Goal: Task Accomplishment & Management: Use online tool/utility

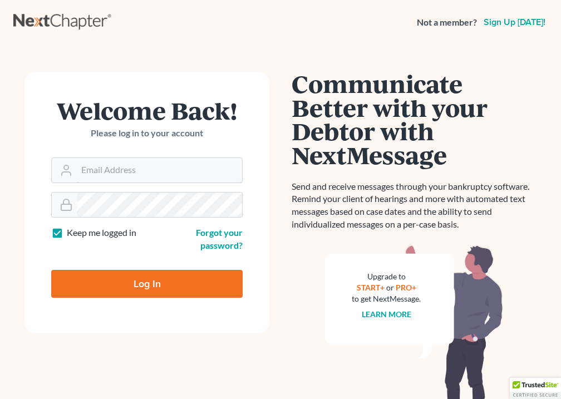
type input "[EMAIL_ADDRESS][DOMAIN_NAME]"
click at [166, 287] on input "Log In" at bounding box center [146, 284] width 191 height 28
type input "Thinking..."
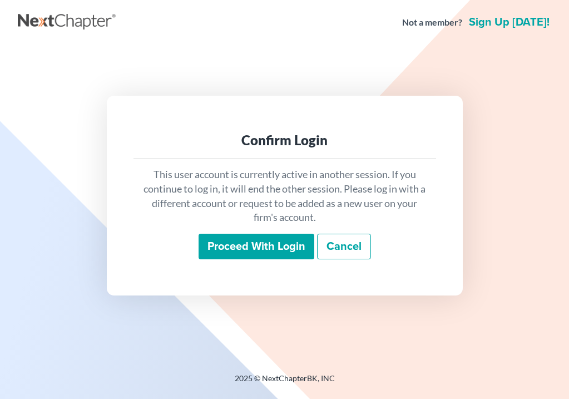
click at [242, 252] on input "Proceed with login" at bounding box center [257, 247] width 116 height 26
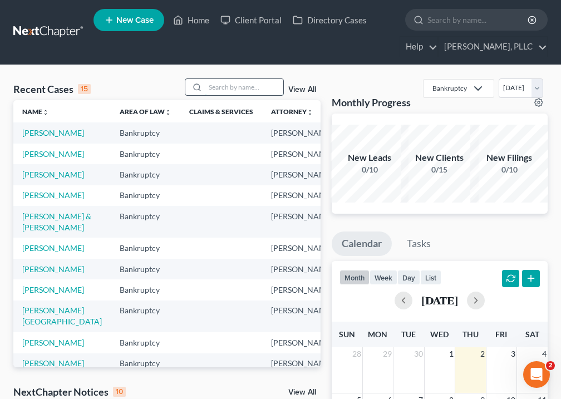
click at [225, 88] on input "search" at bounding box center [244, 87] width 78 height 16
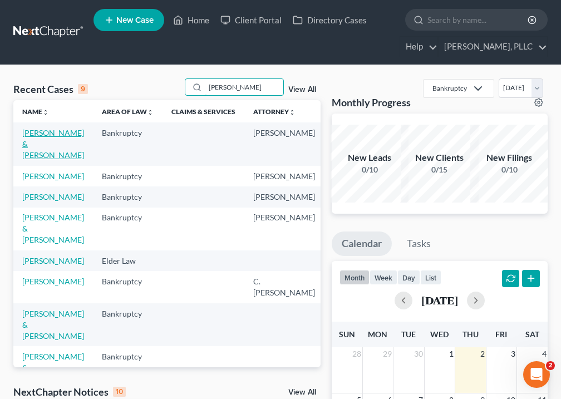
type input "Baker"
click at [37, 150] on link "Baker, Robert & Holly" at bounding box center [53, 144] width 62 height 32
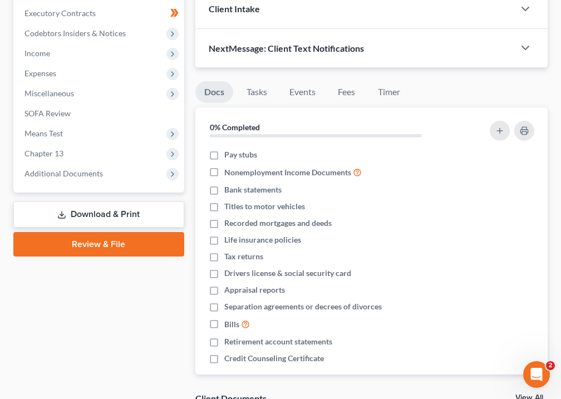
scroll to position [335, 0]
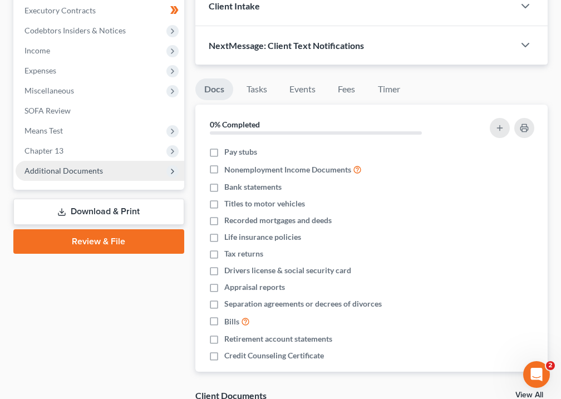
click at [66, 171] on span "Additional Documents" at bounding box center [63, 170] width 78 height 9
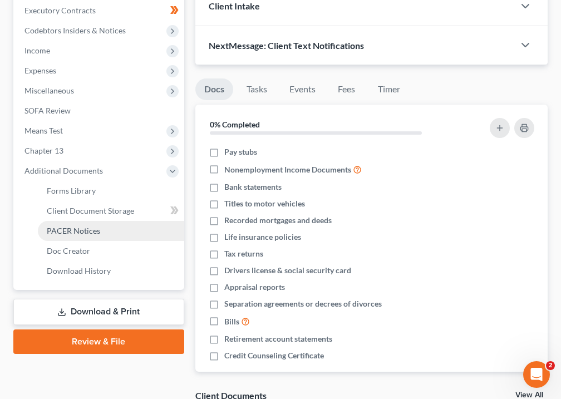
click at [62, 230] on span "PACER Notices" at bounding box center [73, 230] width 53 height 9
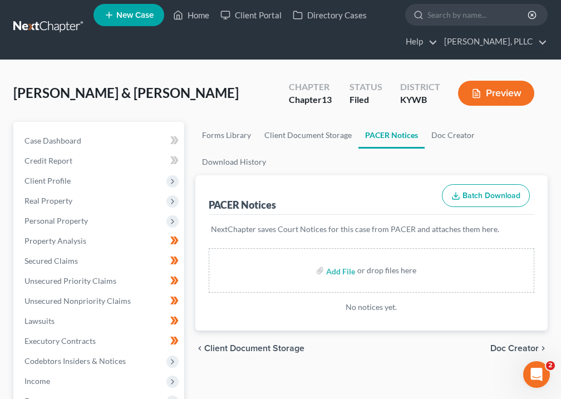
scroll to position [-1, 0]
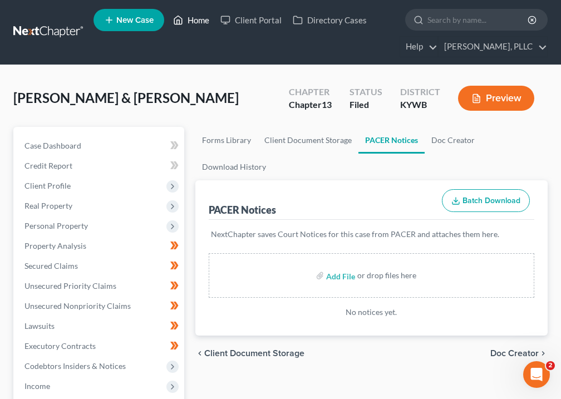
click at [194, 19] on link "Home" at bounding box center [190, 20] width 47 height 20
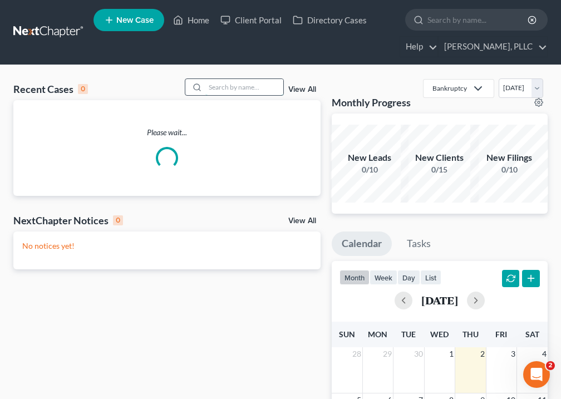
click at [259, 88] on input "search" at bounding box center [244, 87] width 78 height 16
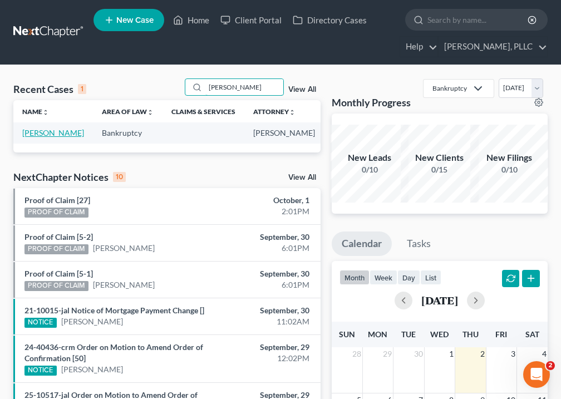
type input "perkerson"
click at [33, 137] on link "Perkerson, Michael" at bounding box center [53, 132] width 62 height 9
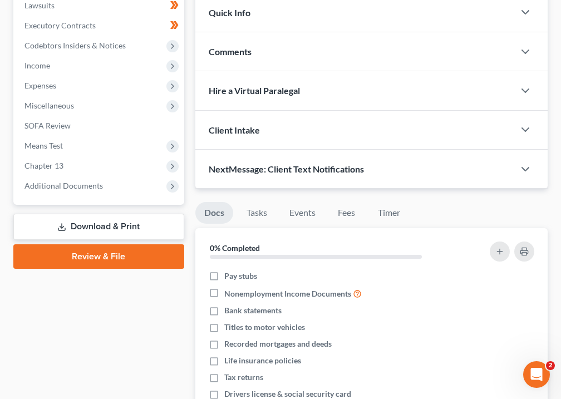
scroll to position [324, 0]
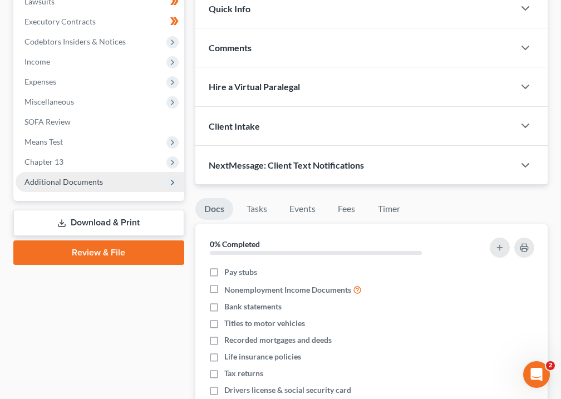
click at [62, 180] on span "Additional Documents" at bounding box center [63, 181] width 78 height 9
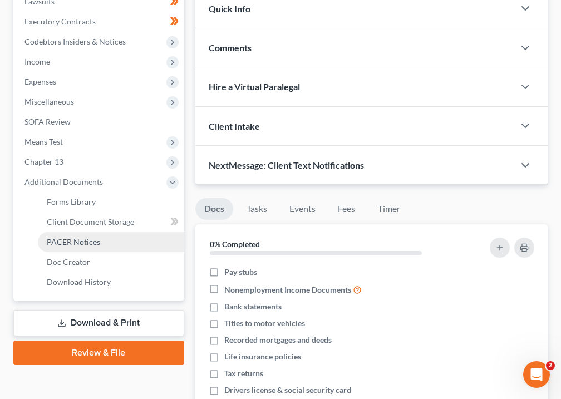
click at [76, 242] on span "PACER Notices" at bounding box center [73, 241] width 53 height 9
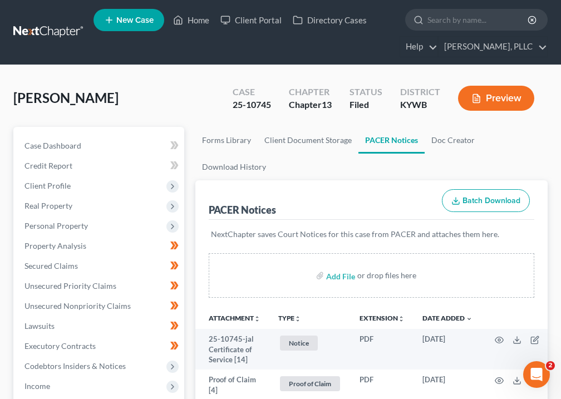
click at [300, 321] on icon "unfold_more" at bounding box center [297, 318] width 7 height 7
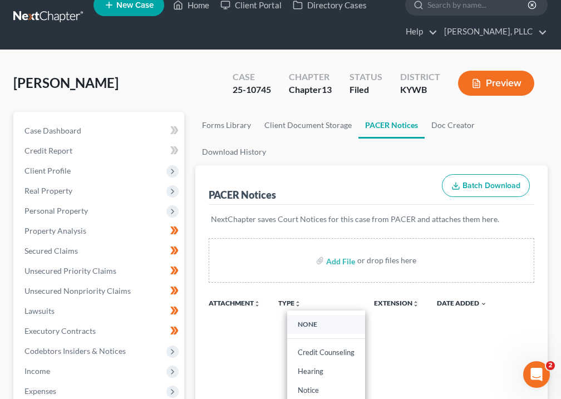
scroll to position [224, 0]
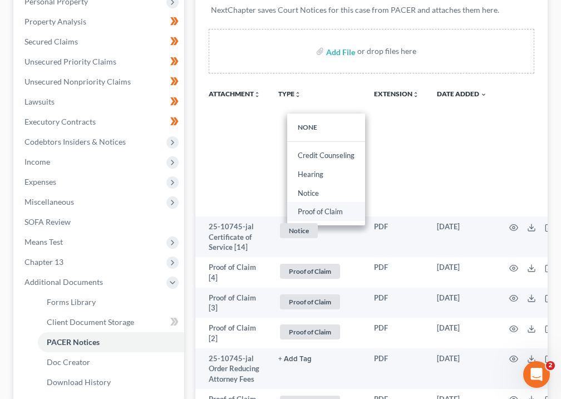
click at [320, 212] on link "Proof of Claim" at bounding box center [326, 211] width 78 height 19
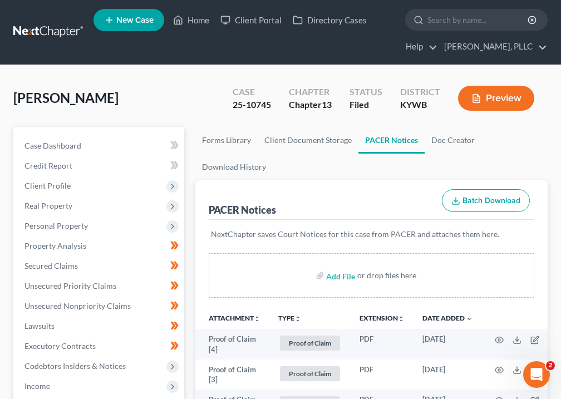
scroll to position [0, 0]
click at [196, 18] on link "Home" at bounding box center [190, 20] width 47 height 20
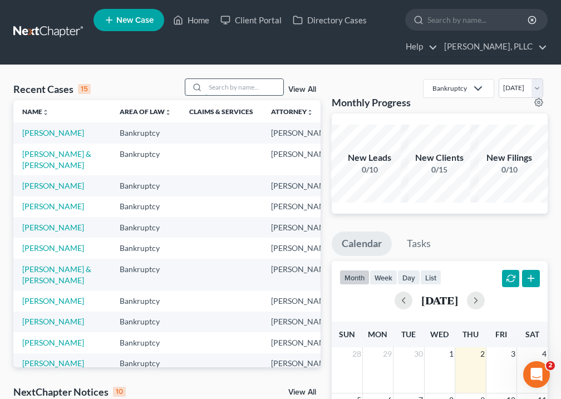
click at [234, 86] on input "search" at bounding box center [244, 87] width 78 height 16
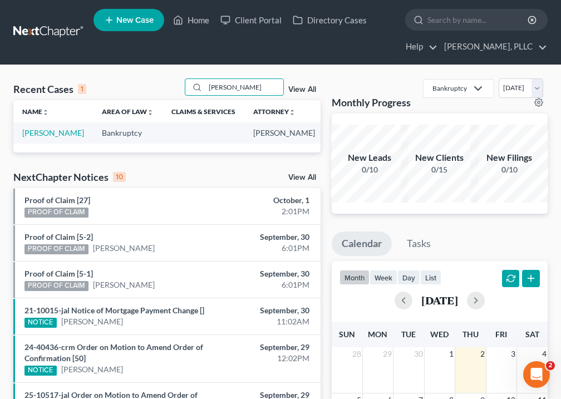
type input "waddle"
click at [41, 143] on td "Waddle, Andrew" at bounding box center [53, 132] width 80 height 21
click at [41, 137] on link "Waddle, Andrew" at bounding box center [53, 132] width 62 height 9
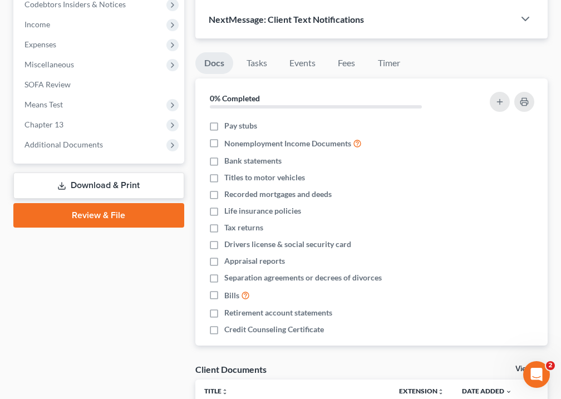
scroll to position [362, 0]
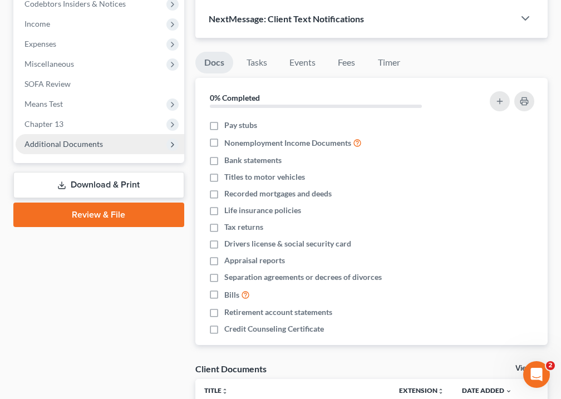
click at [54, 142] on span "Additional Documents" at bounding box center [63, 143] width 78 height 9
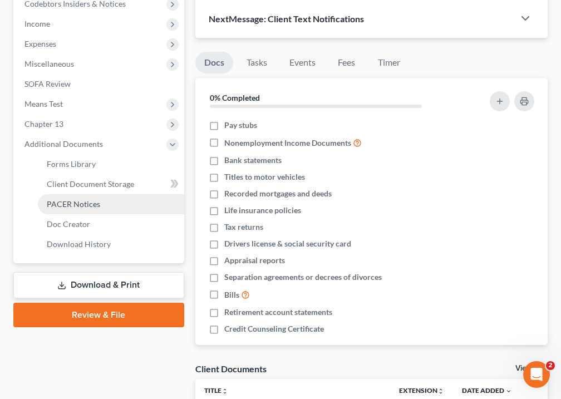
click at [65, 204] on span "PACER Notices" at bounding box center [73, 203] width 53 height 9
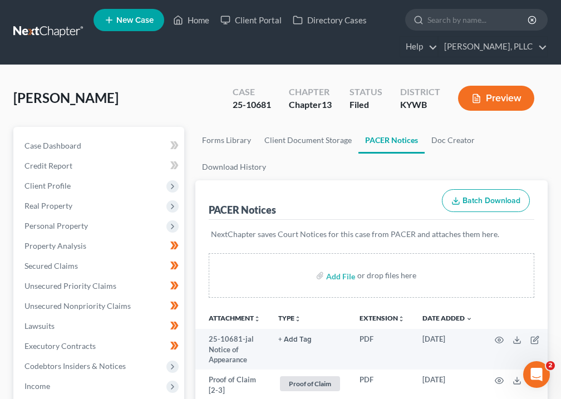
click at [299, 319] on icon "unfold_more" at bounding box center [297, 318] width 7 height 7
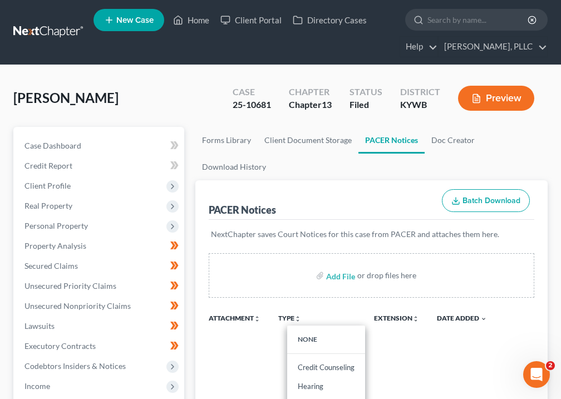
scroll to position [224, 0]
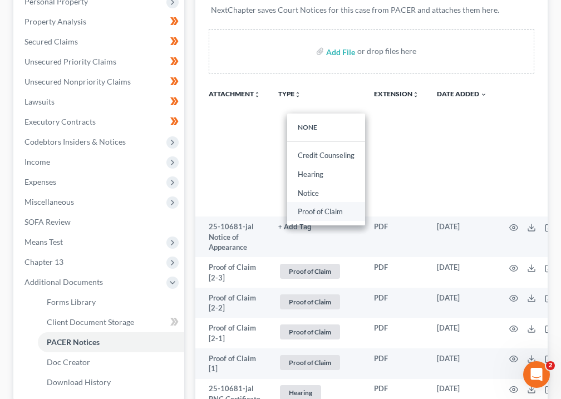
click at [330, 211] on link "Proof of Claim" at bounding box center [326, 211] width 78 height 19
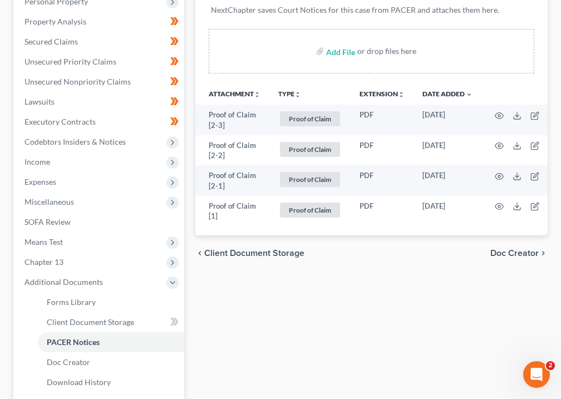
click at [187, 56] on div "Case Dashboard Payments Invoices Payments Payments Credit Report Client Profile" at bounding box center [99, 184] width 182 height 562
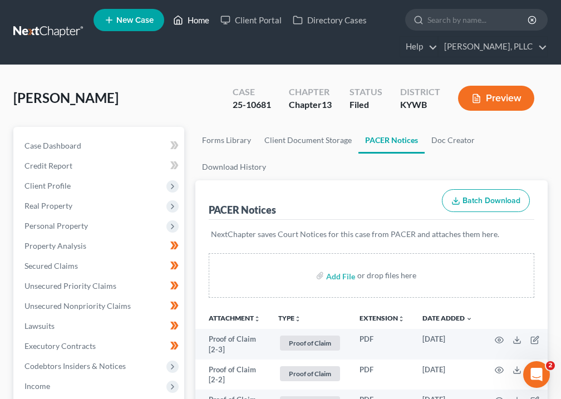
click at [195, 14] on link "Home" at bounding box center [190, 20] width 47 height 20
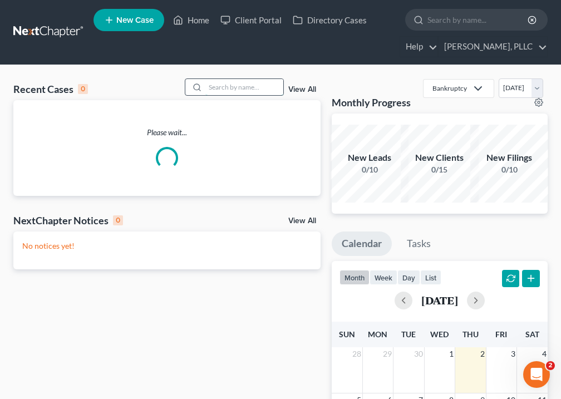
click at [220, 85] on input "search" at bounding box center [244, 87] width 78 height 16
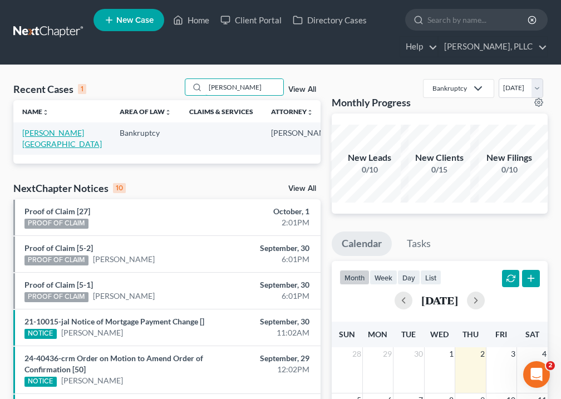
type input "woods"
click at [31, 141] on link "Woods, Troy" at bounding box center [62, 138] width 80 height 21
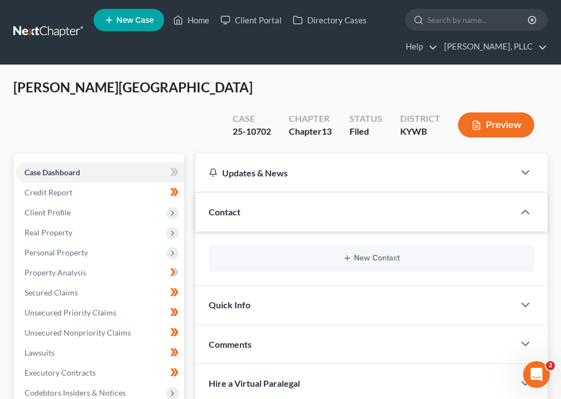
scroll to position [295, 0]
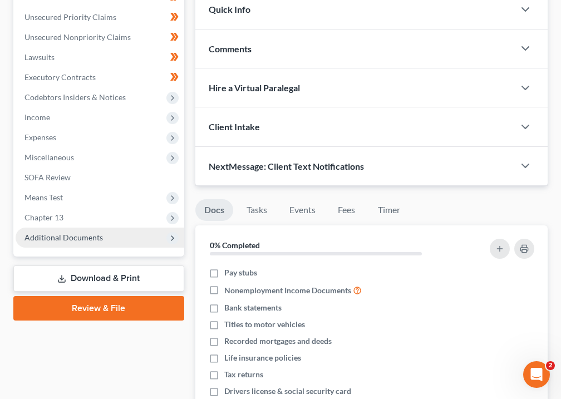
click at [93, 227] on span "Additional Documents" at bounding box center [100, 237] width 168 height 20
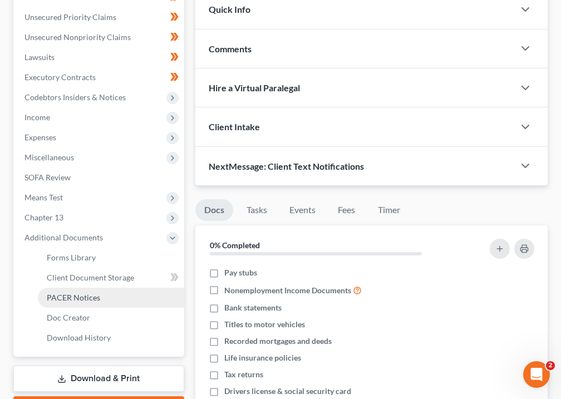
click at [80, 292] on span "PACER Notices" at bounding box center [73, 296] width 53 height 9
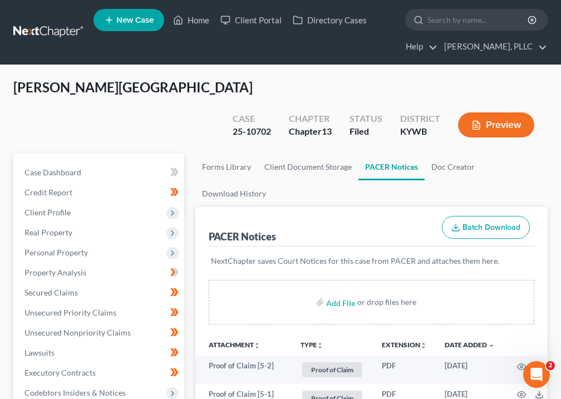
click at [320, 342] on icon "unfold_more" at bounding box center [319, 345] width 7 height 7
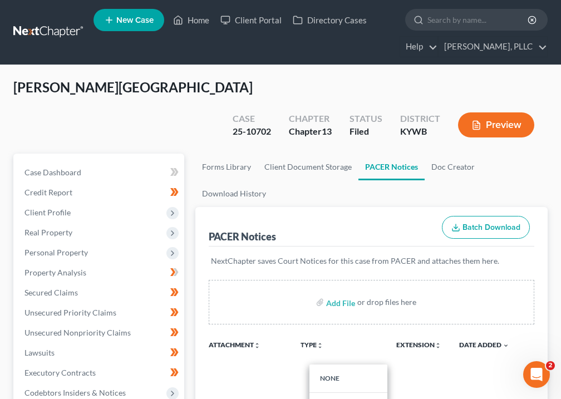
scroll to position [224, 0]
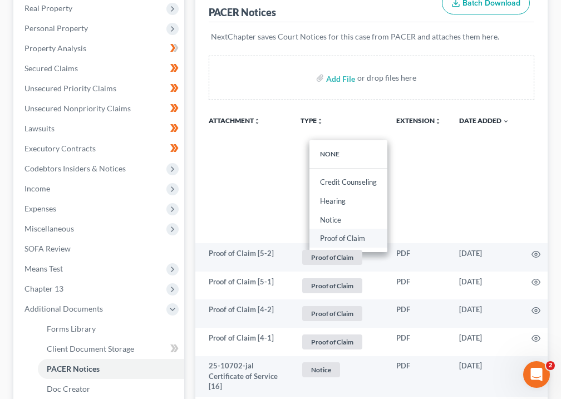
click at [356, 229] on link "Proof of Claim" at bounding box center [348, 238] width 78 height 19
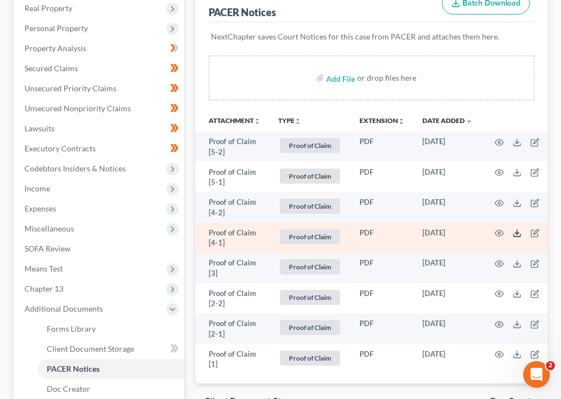
click at [520, 229] on icon at bounding box center [516, 233] width 9 height 9
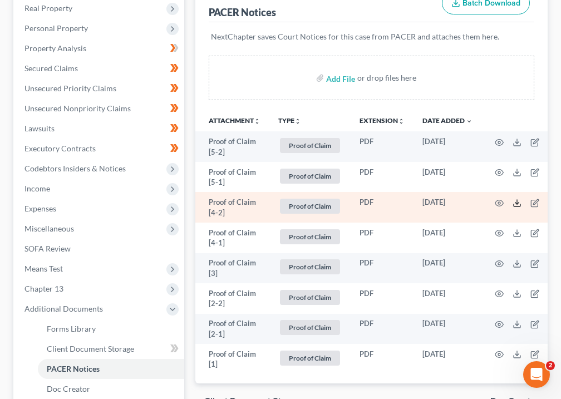
click at [519, 199] on icon at bounding box center [516, 203] width 9 height 9
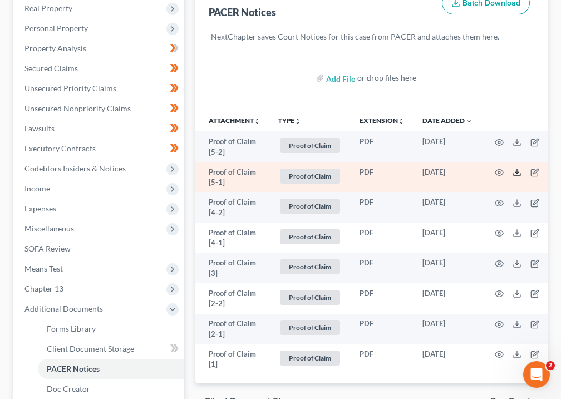
click at [518, 172] on polyline at bounding box center [516, 173] width 4 height 2
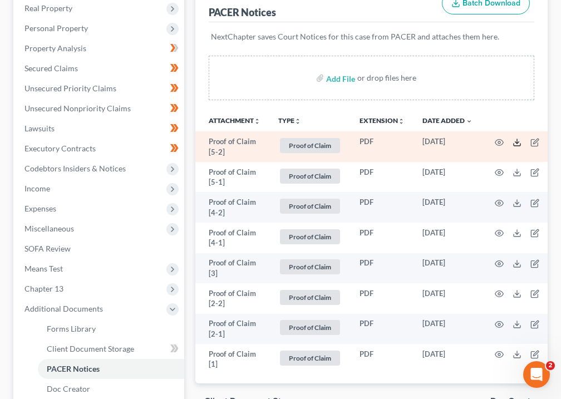
click at [518, 138] on icon at bounding box center [516, 142] width 9 height 9
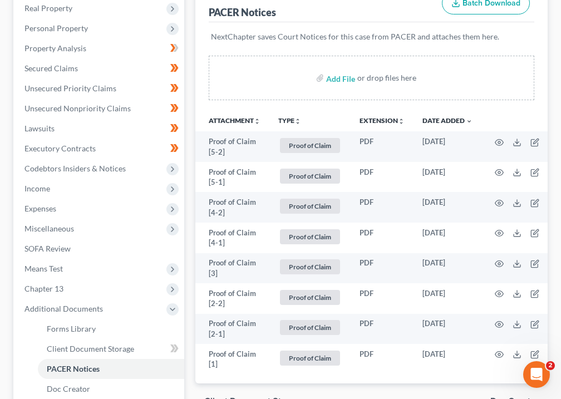
scroll to position [78, 0]
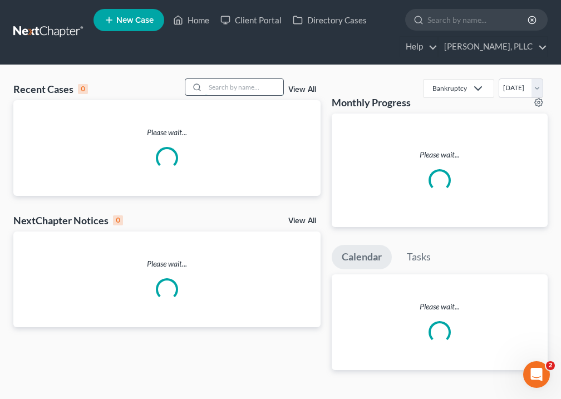
click at [218, 85] on input "search" at bounding box center [244, 87] width 78 height 16
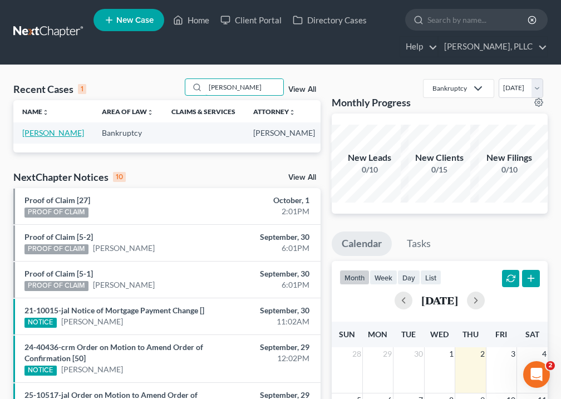
type input "wyatt"
click at [31, 137] on link "Wyatt, Shannon" at bounding box center [53, 132] width 62 height 9
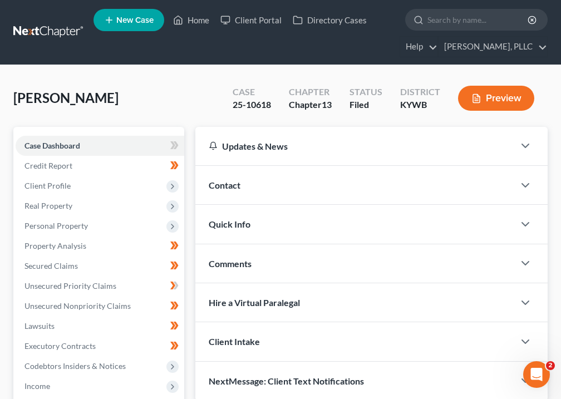
scroll to position [324, 0]
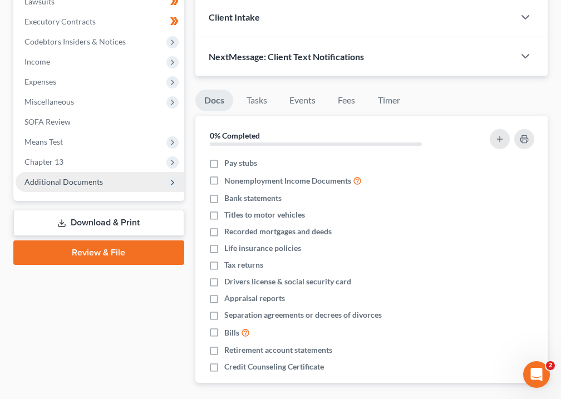
click at [80, 186] on span "Additional Documents" at bounding box center [63, 181] width 78 height 9
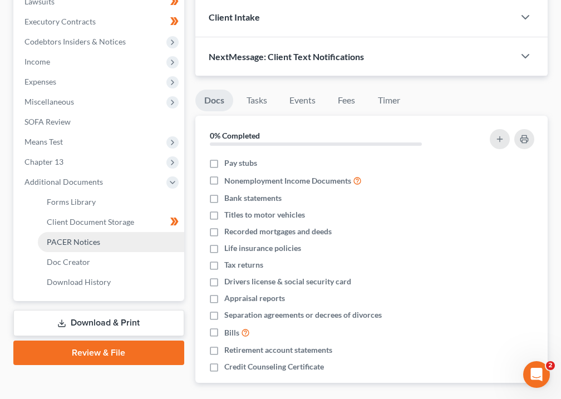
click at [76, 245] on span "PACER Notices" at bounding box center [73, 241] width 53 height 9
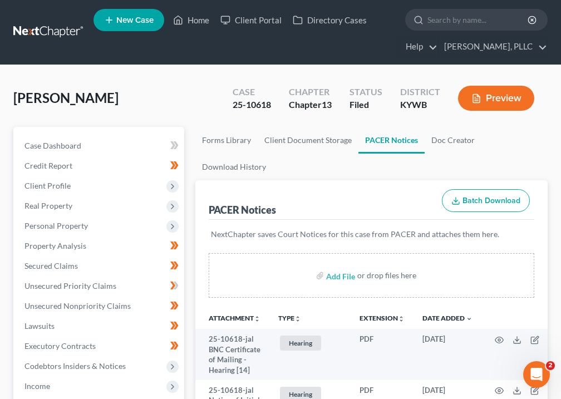
click at [300, 320] on icon "unfold_more" at bounding box center [297, 318] width 7 height 7
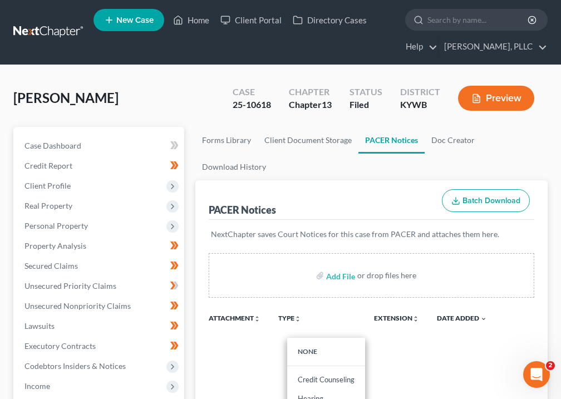
scroll to position [224, 0]
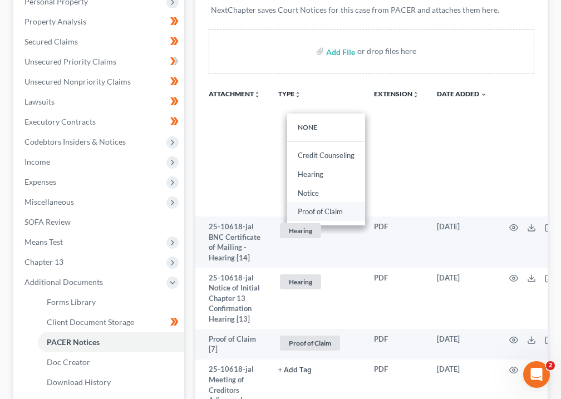
click at [340, 215] on link "Proof of Claim" at bounding box center [326, 211] width 78 height 19
